Goal: Transaction & Acquisition: Purchase product/service

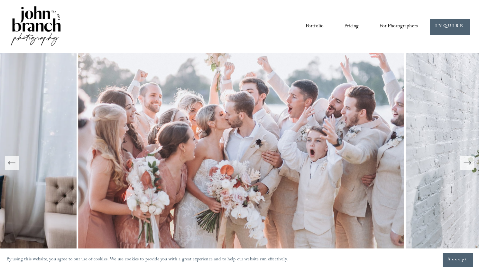
click at [347, 25] on link "Pricing" at bounding box center [351, 26] width 14 height 11
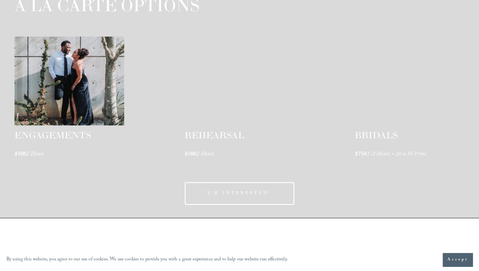
scroll to position [950, 0]
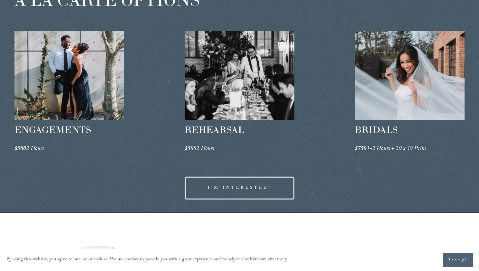
drag, startPoint x: 483, startPoint y: 20, endPoint x: 483, endPoint y: 161, distance: 141.5
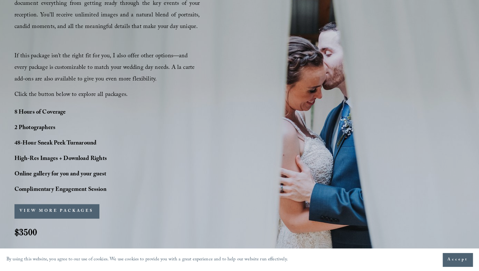
scroll to position [414, 0]
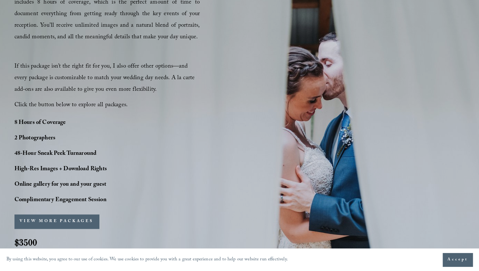
click at [85, 222] on button "VIEW MORE PACKAGES" at bounding box center [56, 221] width 85 height 14
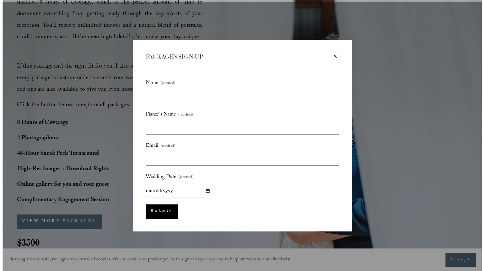
scroll to position [416, 0]
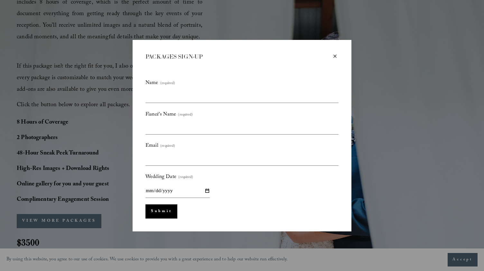
click at [338, 58] on div "×" at bounding box center [334, 56] width 7 height 7
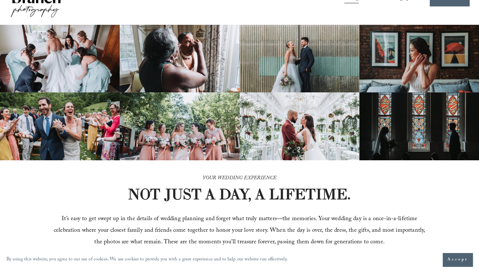
scroll to position [0, 0]
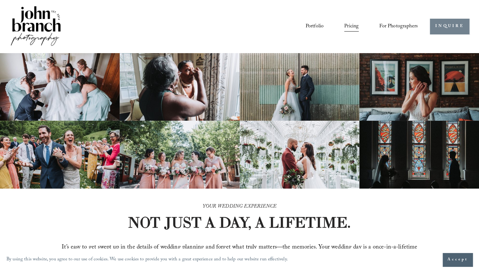
click at [460, 24] on link "INQUIRE" at bounding box center [450, 27] width 40 height 16
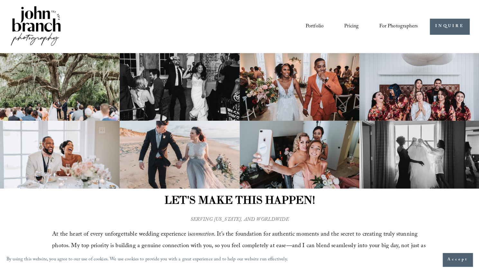
click at [314, 29] on link "Portfolio" at bounding box center [315, 26] width 18 height 11
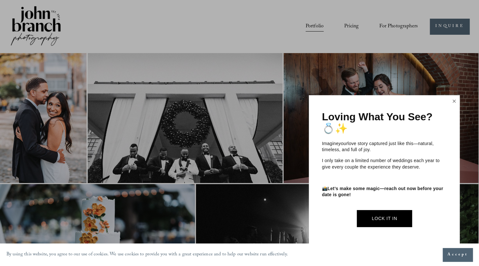
click at [453, 101] on link "Close" at bounding box center [454, 101] width 10 height 10
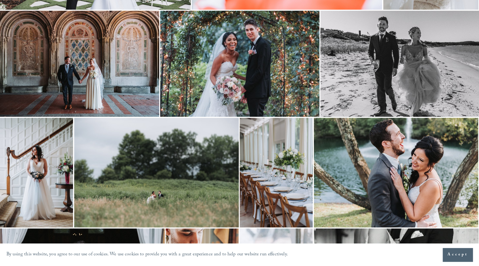
scroll to position [1862, 0]
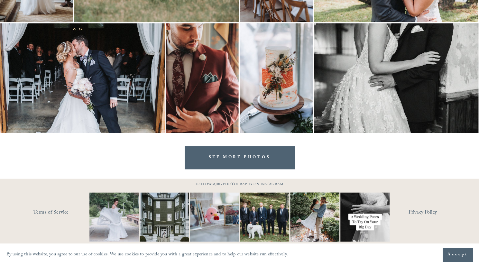
click at [220, 159] on link "SEE MORE PHOTOS" at bounding box center [240, 157] width 110 height 23
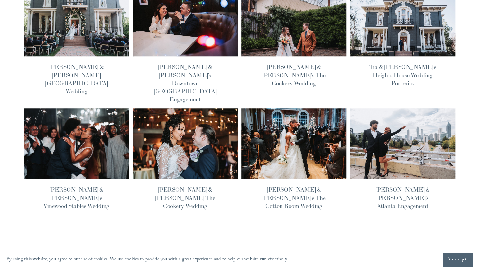
scroll to position [198, 0]
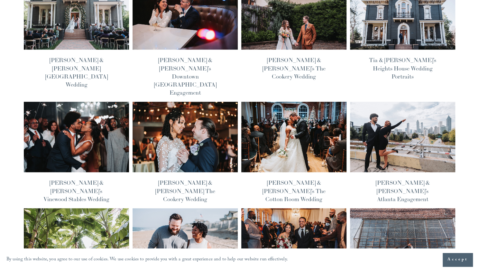
click at [95, 108] on img at bounding box center [76, 136] width 106 height 71
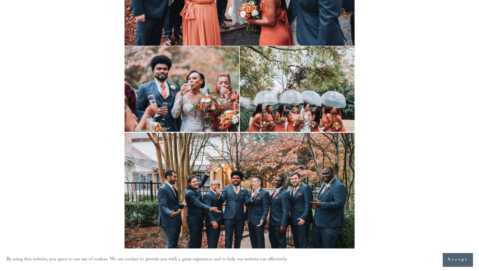
scroll to position [5937, 0]
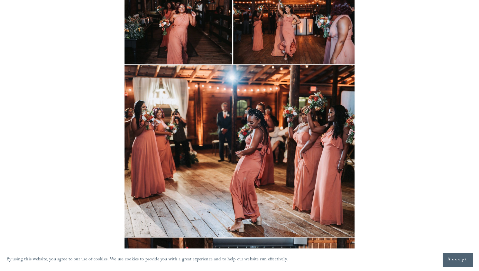
drag, startPoint x: 481, startPoint y: 13, endPoint x: 483, endPoint y: 280, distance: 267.0
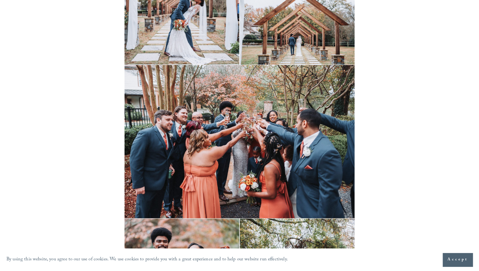
scroll to position [0, 0]
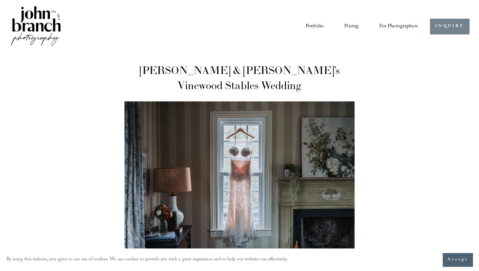
click at [453, 32] on link "INQUIRE" at bounding box center [450, 27] width 40 height 16
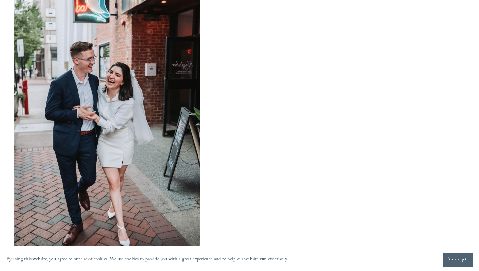
scroll to position [413, 0]
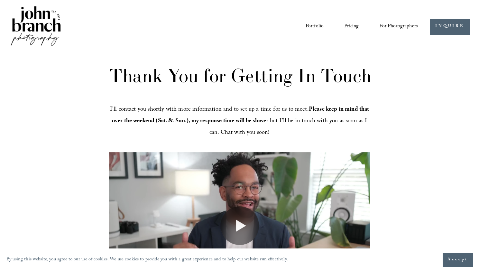
click at [318, 26] on link "Portfolio" at bounding box center [315, 26] width 18 height 11
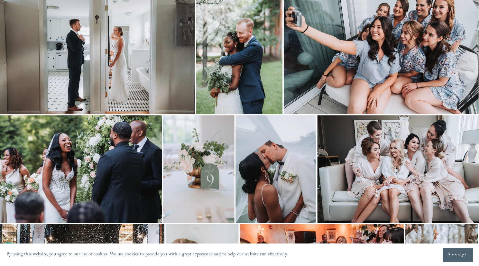
scroll to position [330, 0]
